Goal: Information Seeking & Learning: Learn about a topic

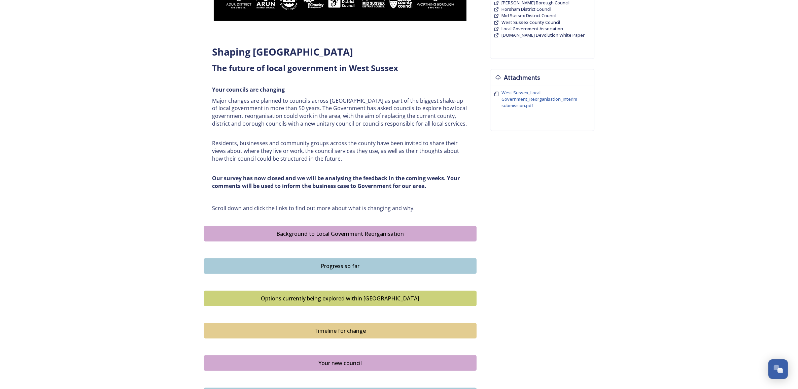
scroll to position [210, 0]
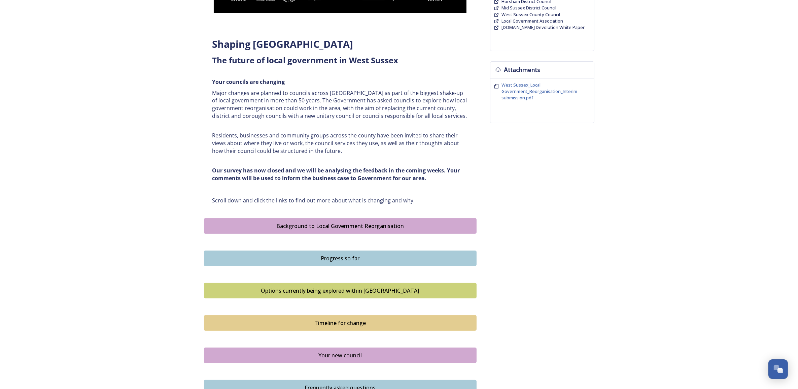
click at [296, 226] on div "Background to Local Government Reorganisation" at bounding box center [340, 226] width 265 height 8
